Goal: Information Seeking & Learning: Learn about a topic

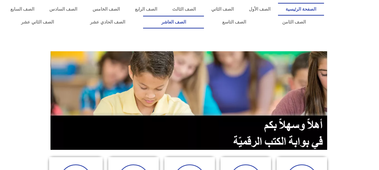
click at [204, 20] on link "الصف العاشر" at bounding box center [173, 22] width 61 height 13
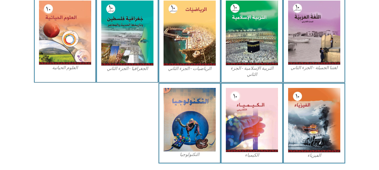
scroll to position [270, 0]
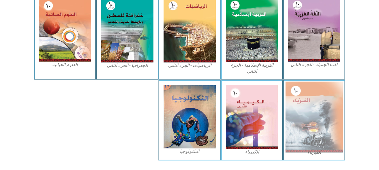
click at [296, 136] on img at bounding box center [315, 117] width 58 height 71
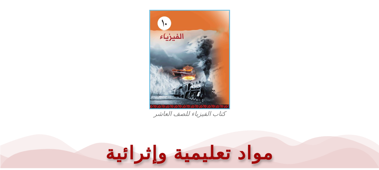
scroll to position [173, 0]
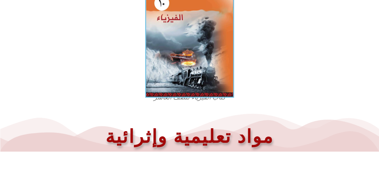
click at [187, 86] on img at bounding box center [189, 43] width 89 height 110
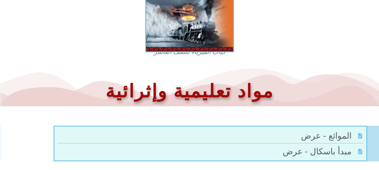
scroll to position [258, 0]
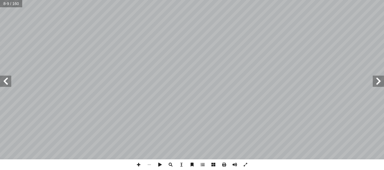
click at [3, 81] on span at bounding box center [5, 81] width 11 height 11
click at [382, 86] on span at bounding box center [377, 81] width 11 height 11
click at [383, 79] on span at bounding box center [377, 81] width 11 height 11
click at [141, 163] on span at bounding box center [138, 165] width 11 height 11
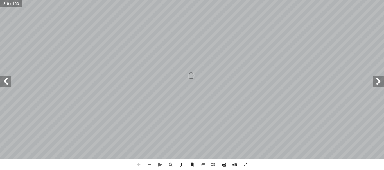
click at [141, 163] on span at bounding box center [138, 165] width 11 height 11
click at [284, 51] on html "الصفحة الرئيسية الصف الأول الصف الثاني الصف الثالث الصف الرابع الصف الخامس الصف…" at bounding box center [192, 25] width 384 height 51
click at [150, 162] on span at bounding box center [149, 165] width 11 height 11
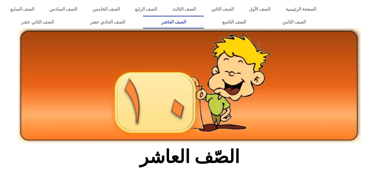
scroll to position [270, 0]
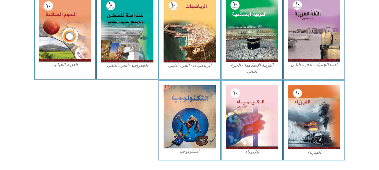
drag, startPoint x: 301, startPoint y: 99, endPoint x: 296, endPoint y: 161, distance: 62.0
click at [296, 161] on div "الفيزياء" at bounding box center [314, 120] width 62 height 81
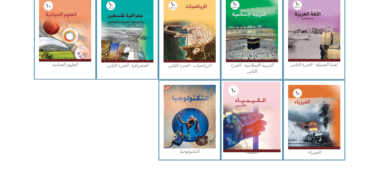
click at [258, 123] on img at bounding box center [252, 117] width 58 height 71
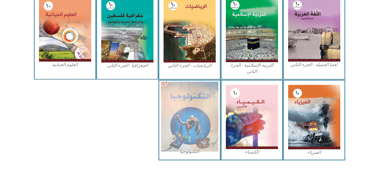
click at [175, 137] on img at bounding box center [190, 117] width 58 height 70
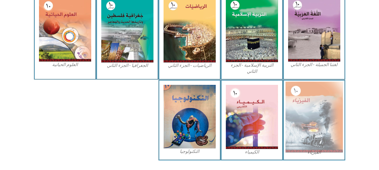
click at [319, 104] on img at bounding box center [315, 117] width 58 height 71
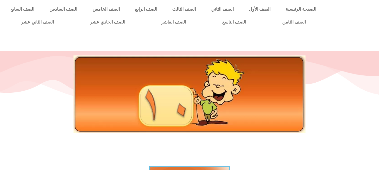
click at [172, 99] on img at bounding box center [190, 95] width 232 height 78
click at [213, 86] on img at bounding box center [190, 95] width 232 height 78
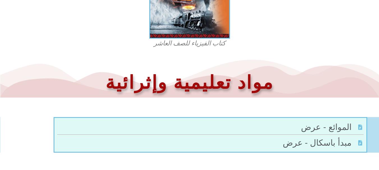
scroll to position [258, 0]
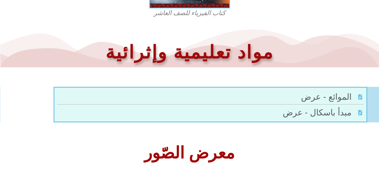
click at [324, 92] on span "الموائع - عرض" at bounding box center [327, 97] width 52 height 13
click at [328, 110] on span "مبدأ باسكال - عرض" at bounding box center [318, 112] width 70 height 13
click at [342, 98] on span "الموائع - عرض" at bounding box center [327, 97] width 52 height 13
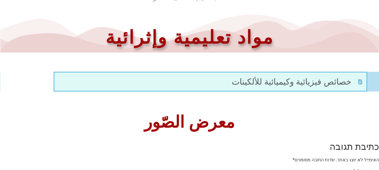
scroll to position [264, 0]
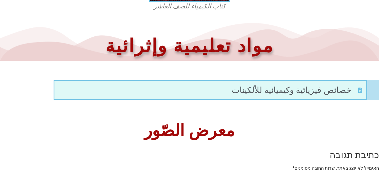
click at [330, 88] on span "خصائص فيزيائية وكيميائية للألكينات" at bounding box center [292, 90] width 121 height 13
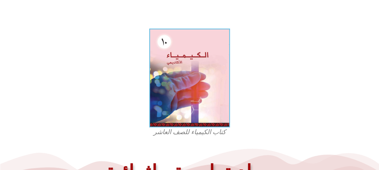
scroll to position [135, 0]
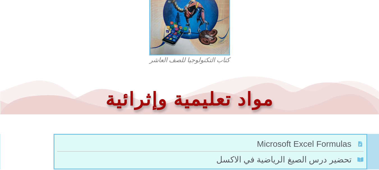
scroll to position [268, 0]
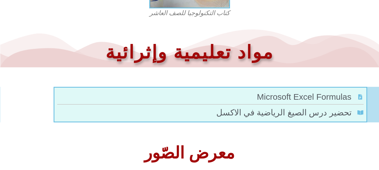
click at [309, 110] on span "تحضير درس الصيغ الرياضية في الاكسل" at bounding box center [285, 112] width 137 height 13
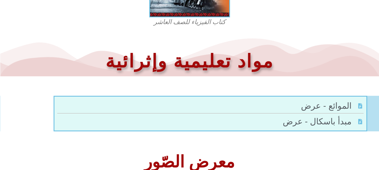
scroll to position [258, 0]
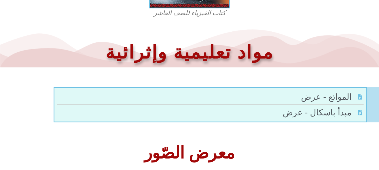
click at [336, 99] on span "الموائع - عرض" at bounding box center [327, 97] width 52 height 13
click at [322, 114] on span "مبدأ باسكال - عرض" at bounding box center [318, 112] width 70 height 13
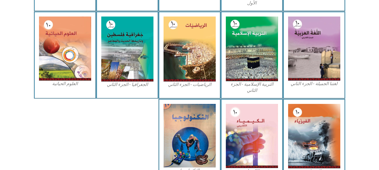
scroll to position [258, 0]
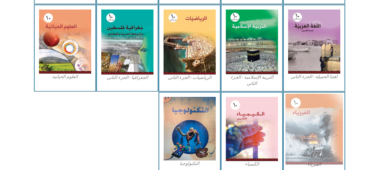
click at [326, 117] on img at bounding box center [315, 129] width 58 height 71
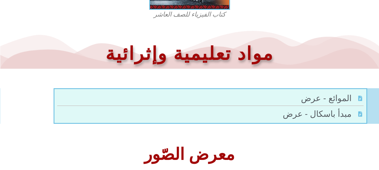
scroll to position [254, 0]
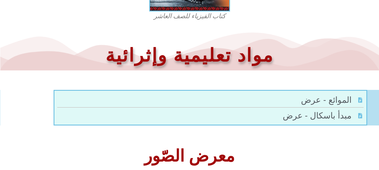
click at [331, 100] on span "الموائع - عرض" at bounding box center [327, 100] width 52 height 13
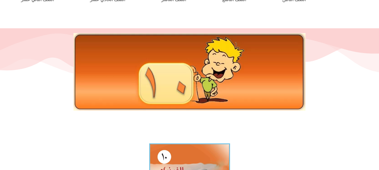
scroll to position [0, 0]
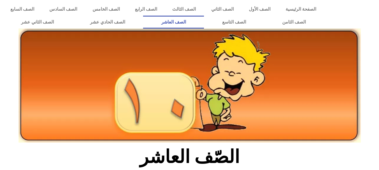
scroll to position [258, 0]
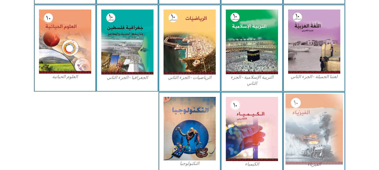
click at [310, 109] on img at bounding box center [315, 129] width 58 height 71
click at [310, 128] on img at bounding box center [315, 129] width 58 height 71
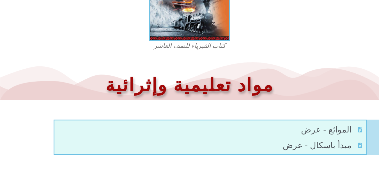
scroll to position [226, 0]
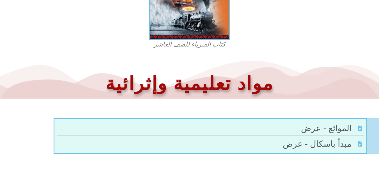
click at [328, 126] on span "الموائع - عرض" at bounding box center [327, 128] width 52 height 13
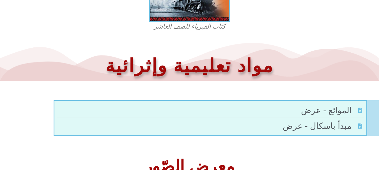
scroll to position [242, 0]
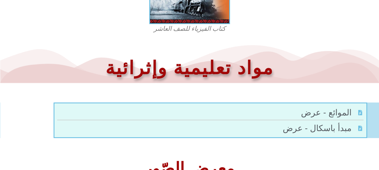
click at [338, 114] on span "الموائع - عرض" at bounding box center [327, 112] width 52 height 13
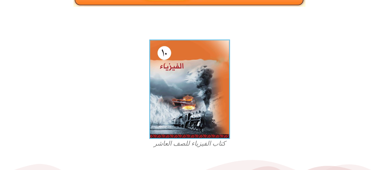
scroll to position [0, 0]
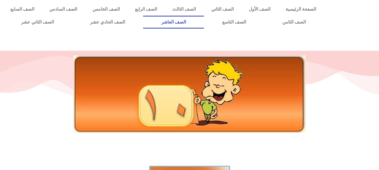
click at [204, 20] on link "الصف العاشر" at bounding box center [173, 22] width 61 height 13
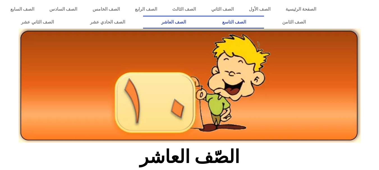
click at [204, 16] on link "الصف التاسع" at bounding box center [234, 22] width 60 height 13
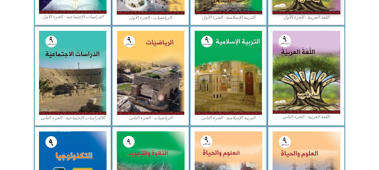
scroll to position [245, 0]
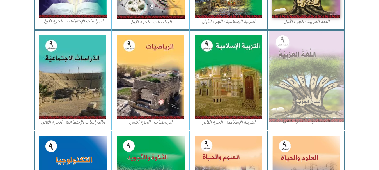
click at [316, 100] on img at bounding box center [306, 76] width 75 height 91
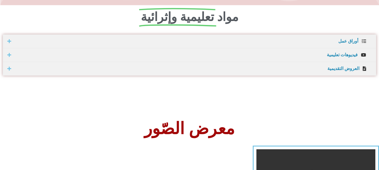
scroll to position [270, 0]
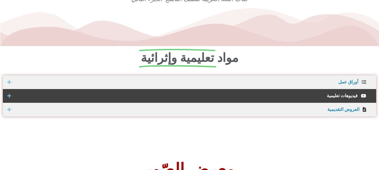
click at [333, 95] on span "فيديوهات تعليمية" at bounding box center [186, 96] width 344 height 4
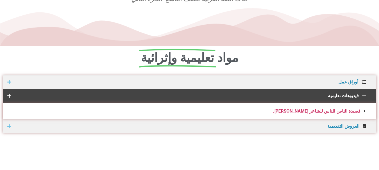
click at [336, 114] on li "قصيدة الناس للناس للشاعر [PERSON_NAME]." at bounding box center [184, 112] width 354 height 8
click at [325, 109] on strong "قصيدة الناس للناس للشاعر [PERSON_NAME]." at bounding box center [317, 111] width 88 height 5
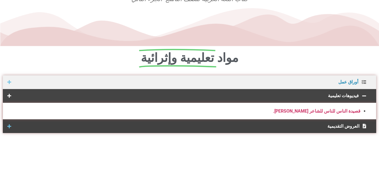
click at [352, 130] on div "العروض التقديمية" at bounding box center [190, 127] width 374 height 14
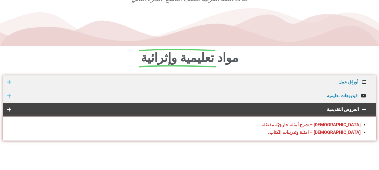
click at [328, 131] on strong "التورية – امثلة وتدريبات الكتاب." at bounding box center [314, 132] width 93 height 5
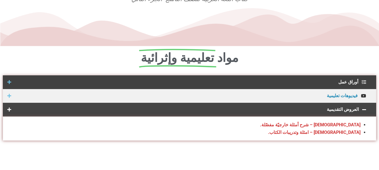
click at [12, 87] on div "أوراق عمل" at bounding box center [190, 83] width 374 height 14
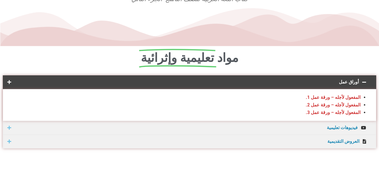
click at [11, 86] on div "أوراق عمل" at bounding box center [190, 83] width 374 height 14
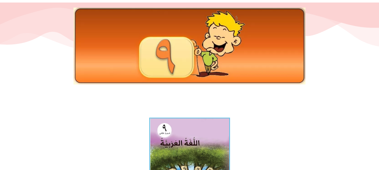
scroll to position [0, 0]
